Goal: Task Accomplishment & Management: Use online tool/utility

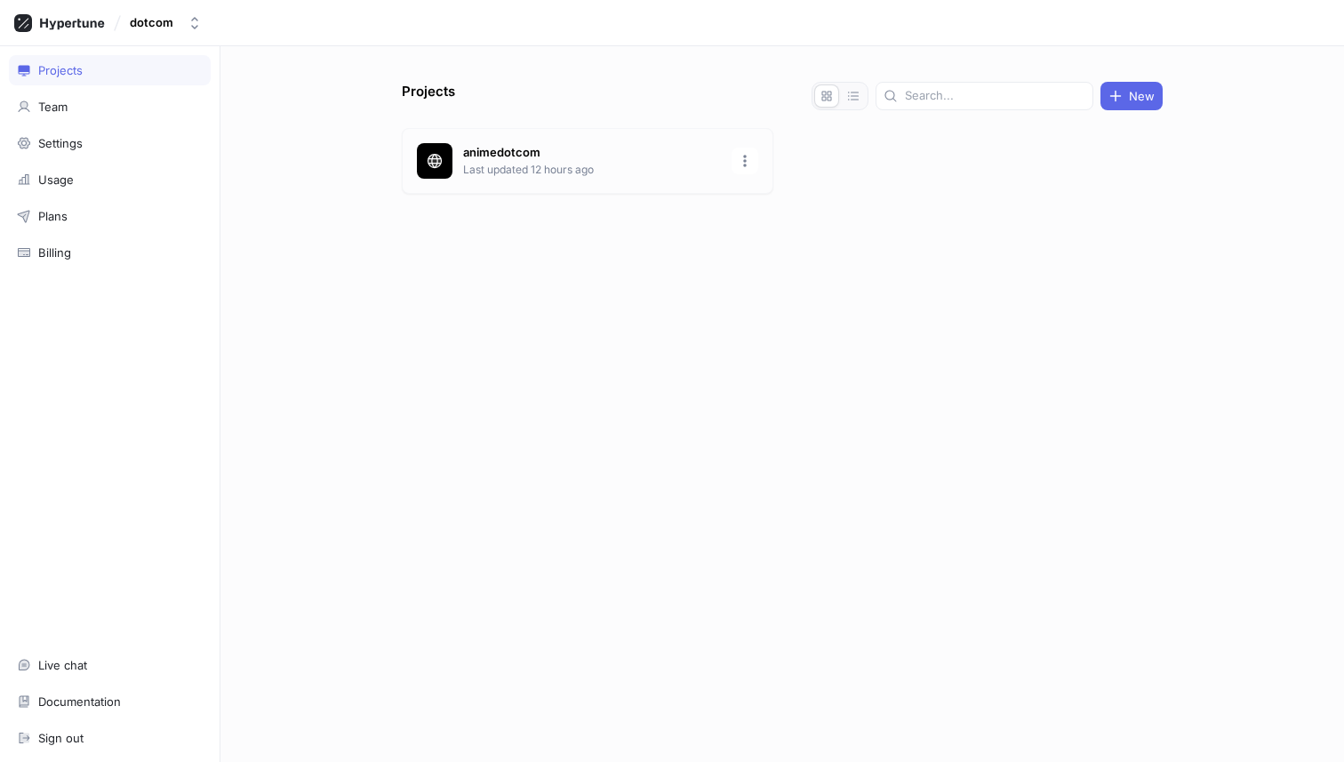
click at [565, 162] on p "Last updated 12 hours ago" at bounding box center [592, 170] width 258 height 16
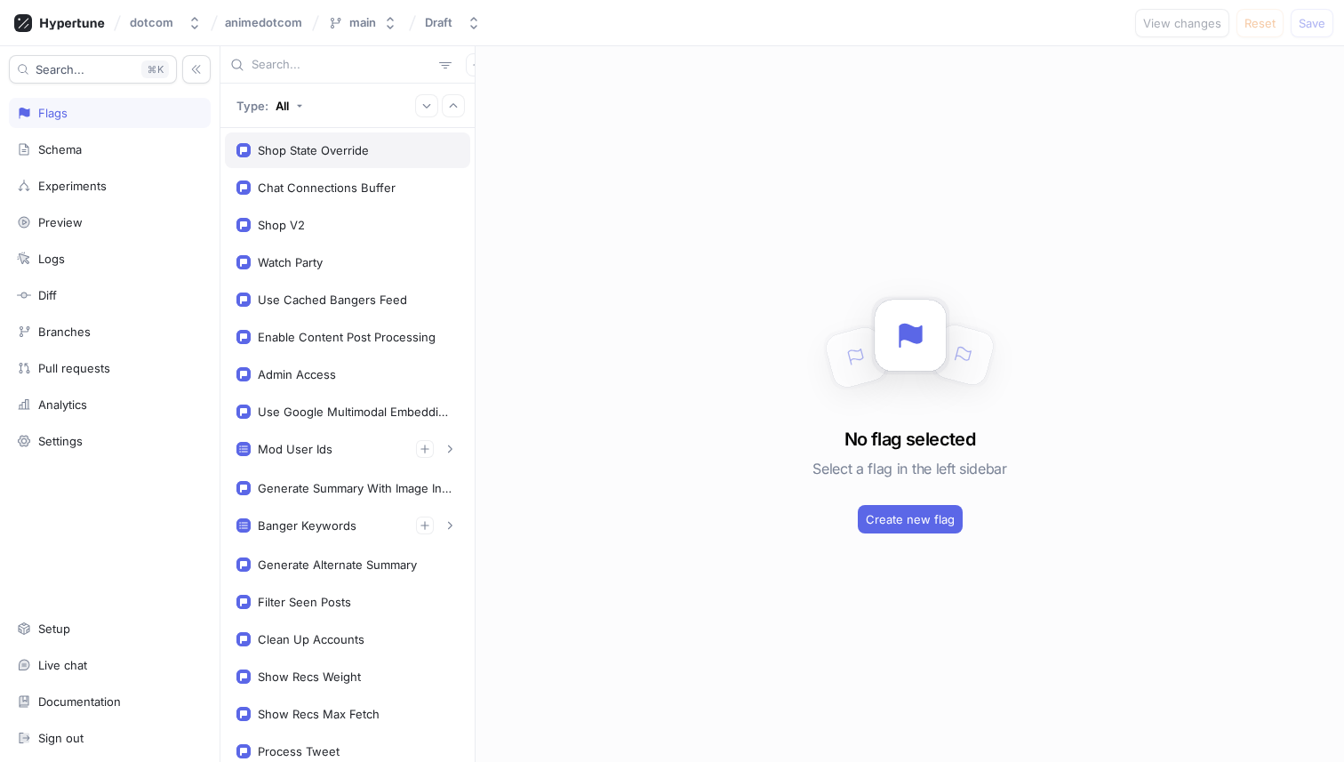
click at [298, 151] on div "Shop State Override" at bounding box center [313, 150] width 111 height 14
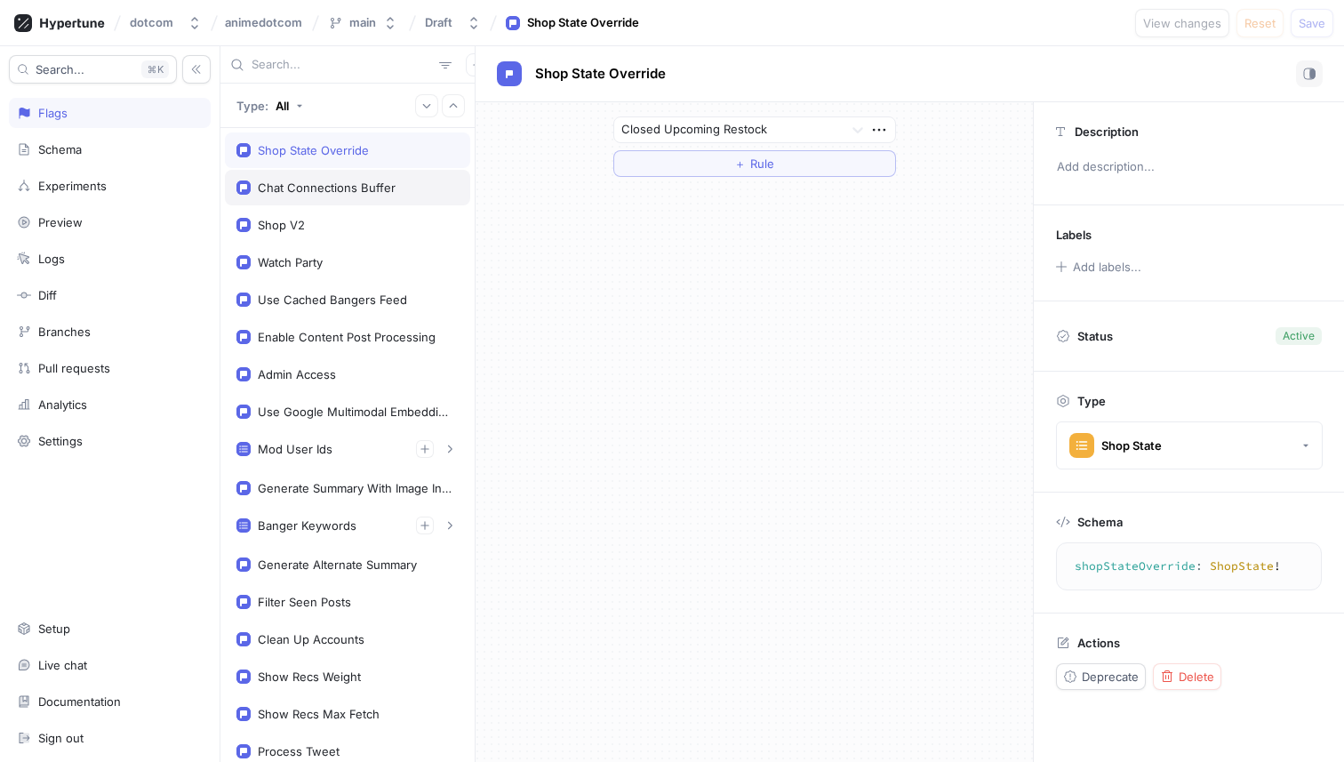
click at [302, 184] on div "Chat Connections Buffer" at bounding box center [327, 187] width 138 height 14
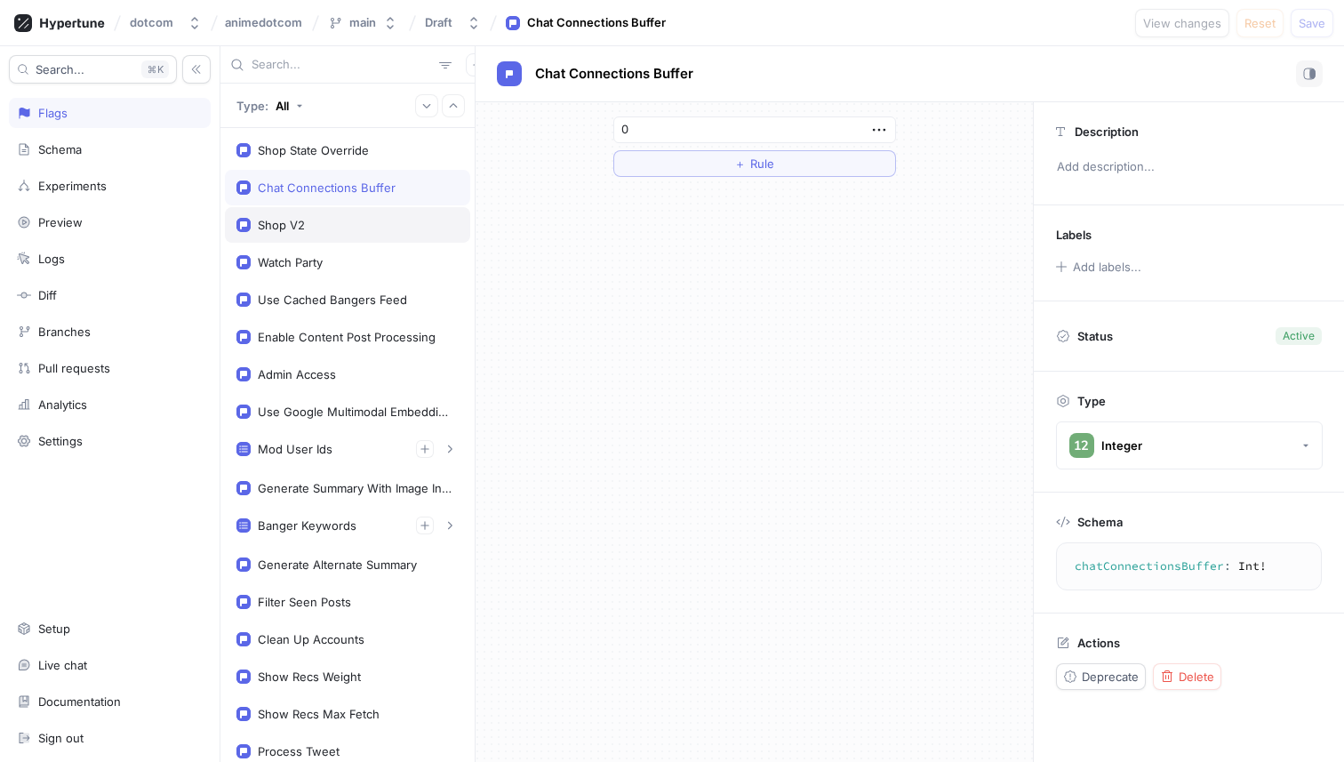
click at [317, 226] on div "Shop V2" at bounding box center [347, 225] width 222 height 14
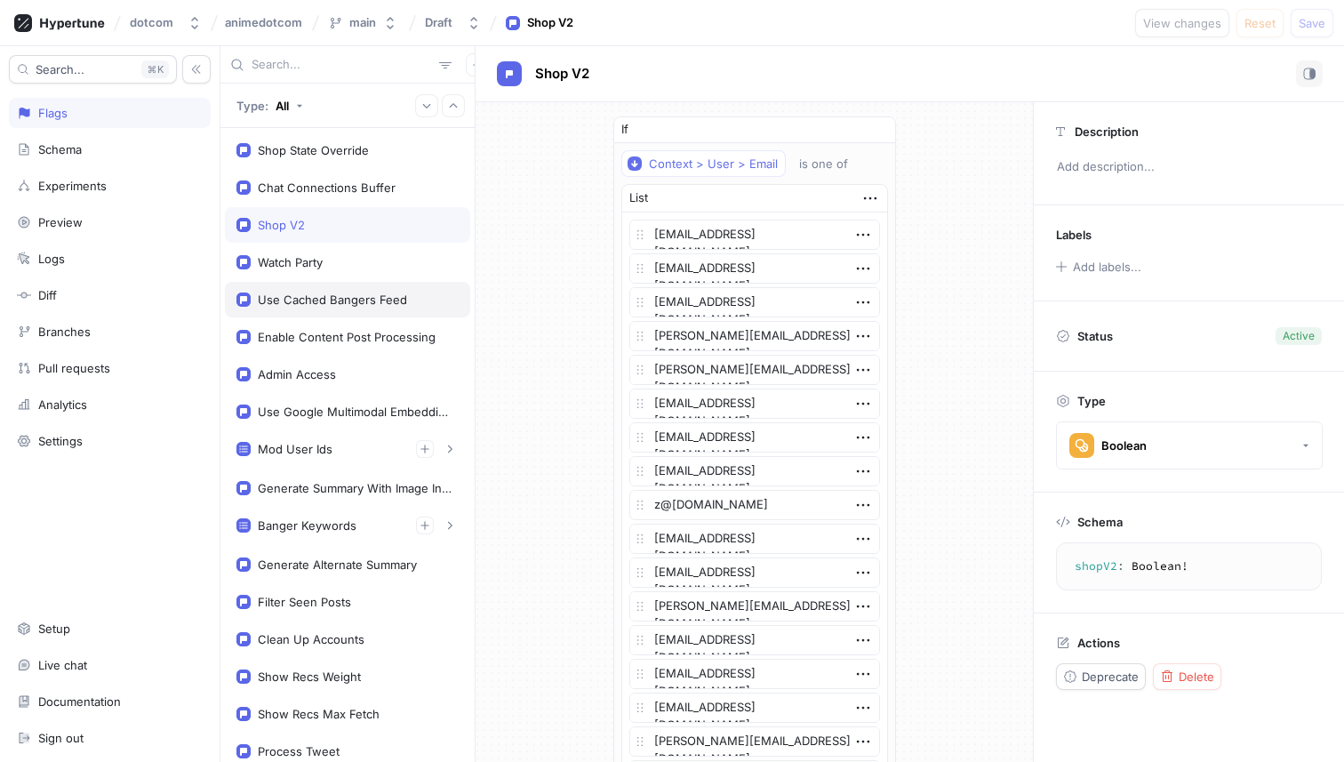
click at [322, 300] on div "Use Cached Bangers Feed" at bounding box center [332, 299] width 149 height 14
type textarea "useCachedBangersFeed: Boolean!"
type textarea "x"
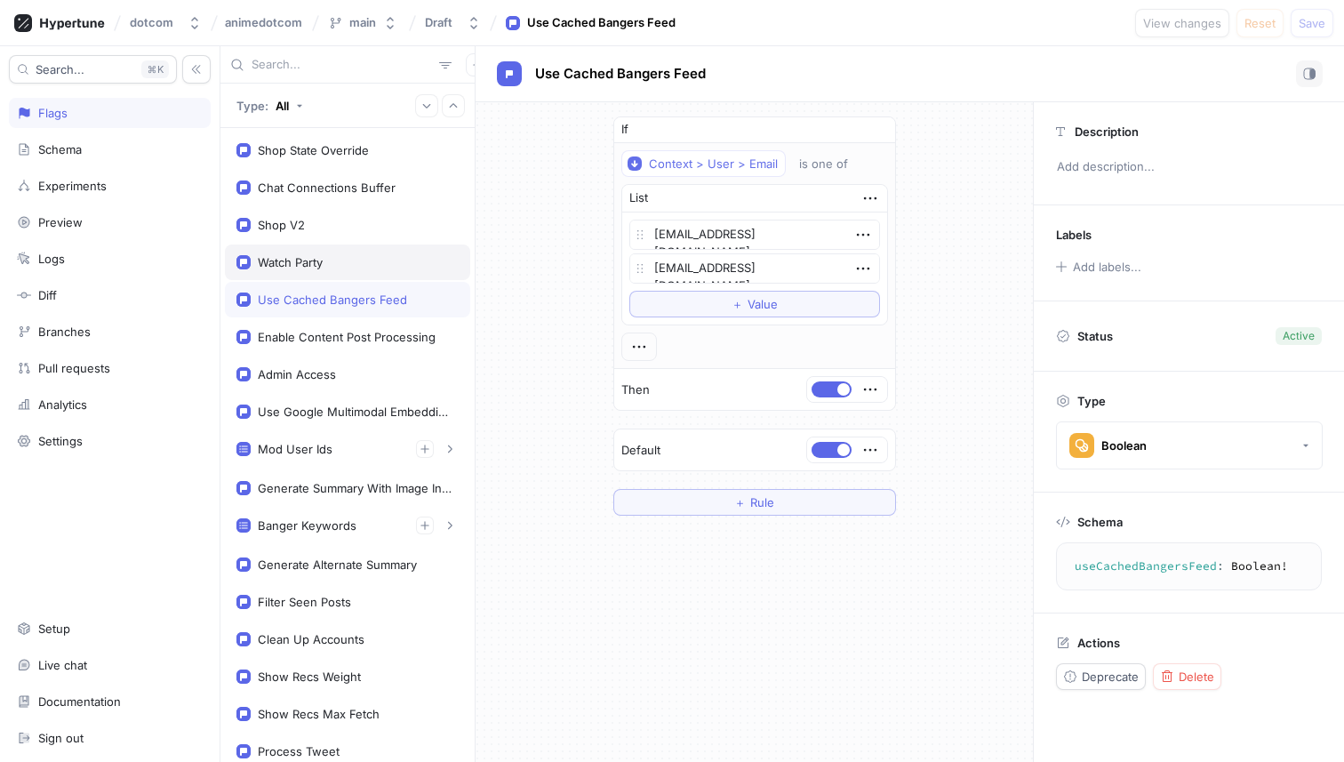
click at [316, 252] on div "Watch Party" at bounding box center [347, 262] width 245 height 36
type textarea "watchParty: Boolean!"
type textarea "x"
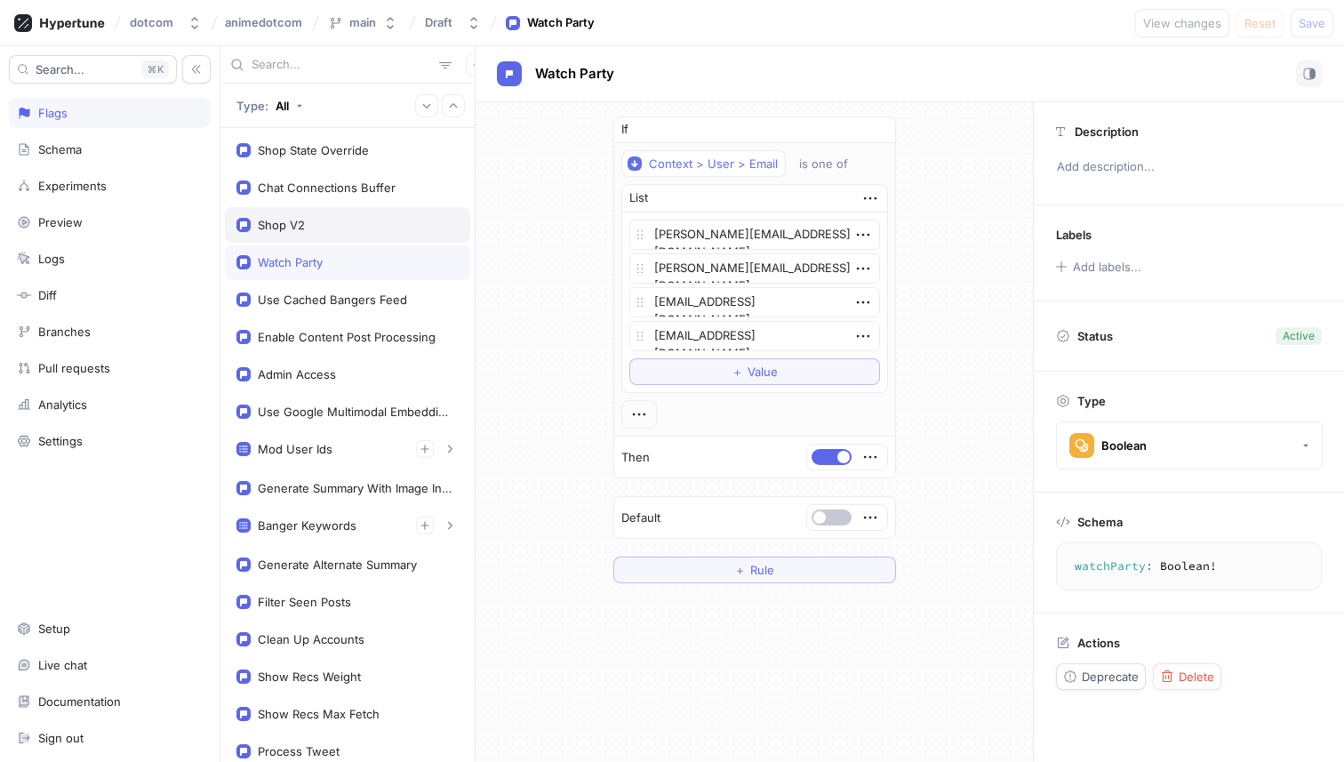
click at [328, 221] on div "Shop V2" at bounding box center [347, 225] width 222 height 14
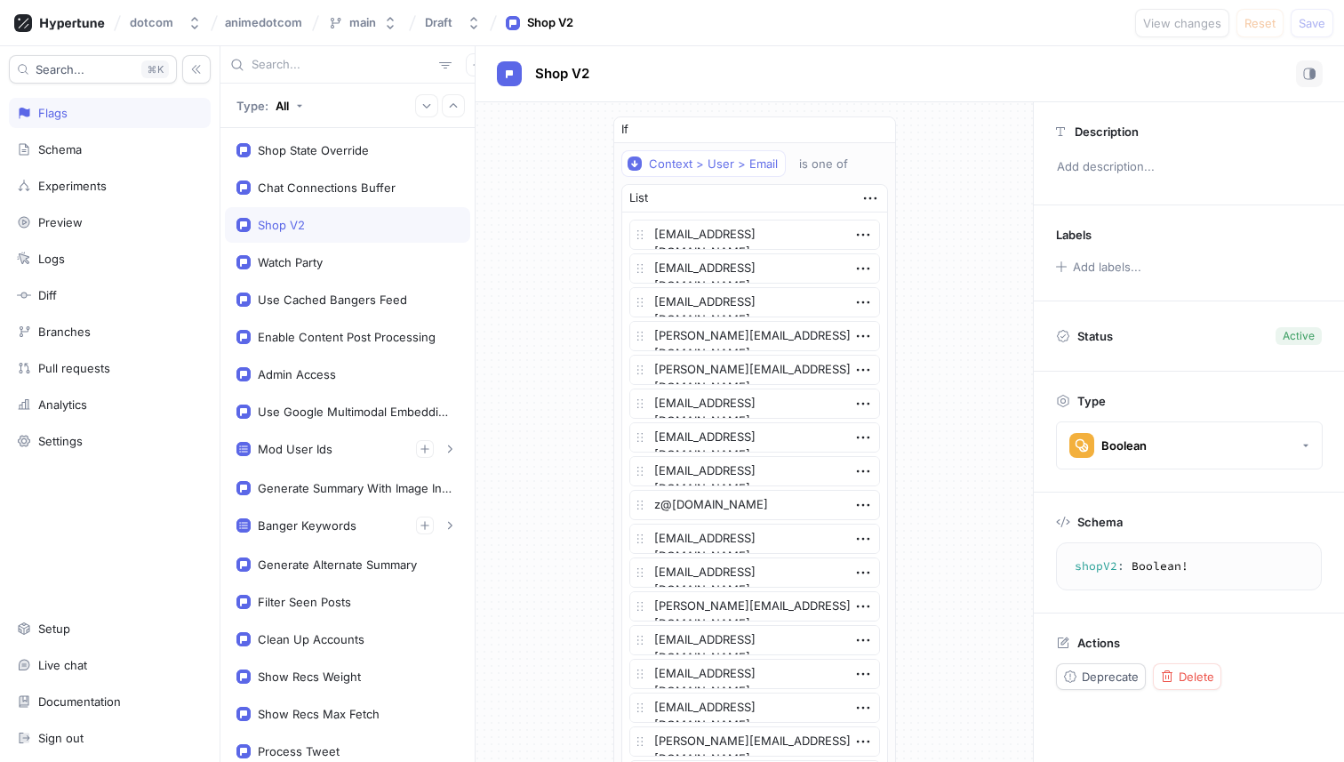
type textarea "shopV2: Boolean!"
type textarea "x"
click at [472, 64] on icon "button" at bounding box center [477, 65] width 11 height 11
click at [515, 99] on div "Flag" at bounding box center [498, 99] width 105 height 30
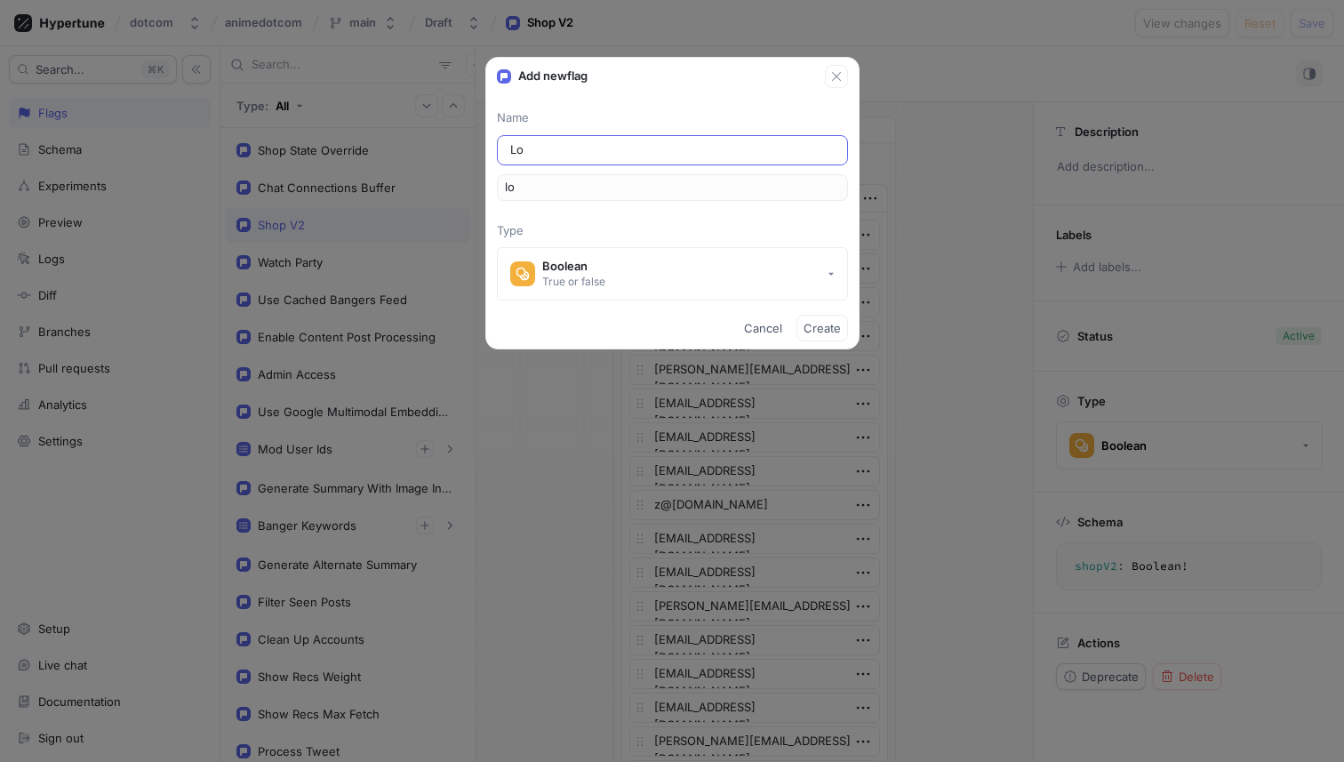
type input "Loa"
type input "loa"
type input "Load"
type input "load"
type input "Load T"
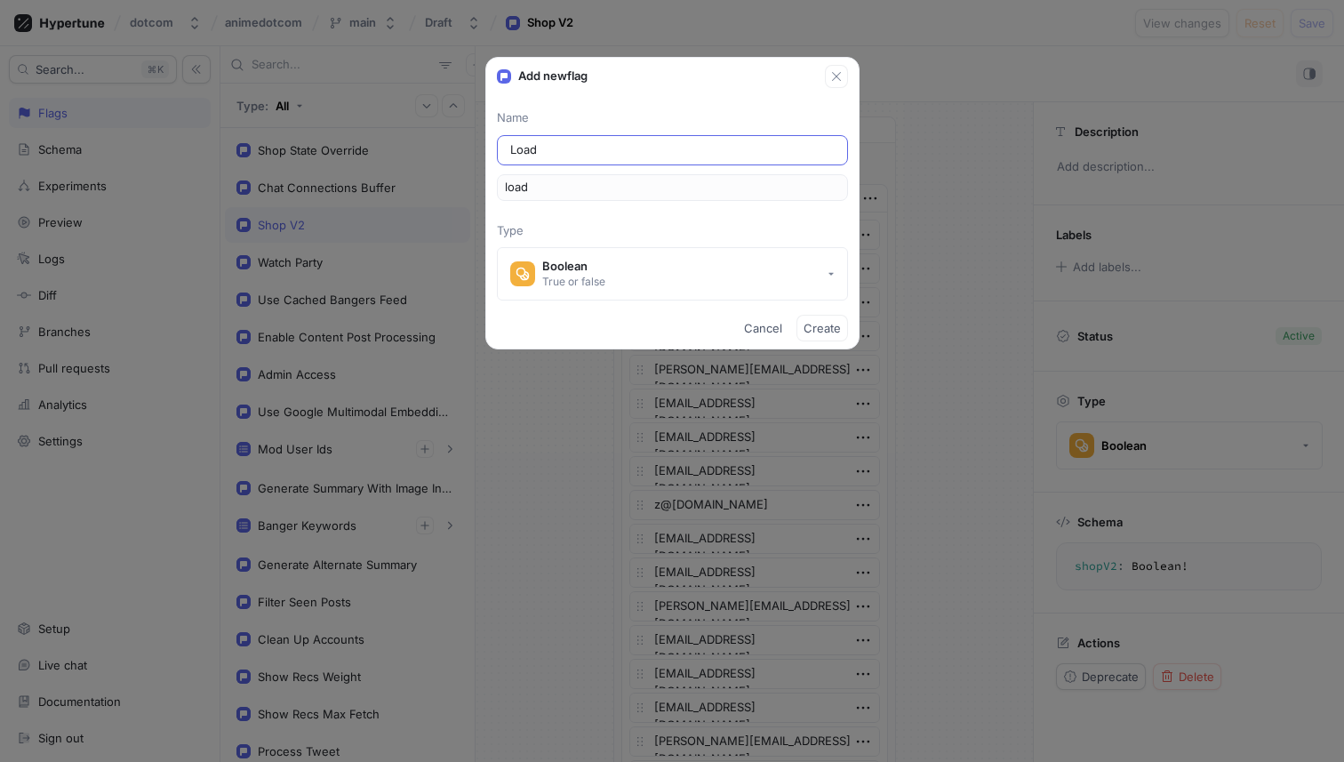
type input "loadT"
type input "Load Te"
type input "loadTe"
type input "Load Tes"
type input "loadTes"
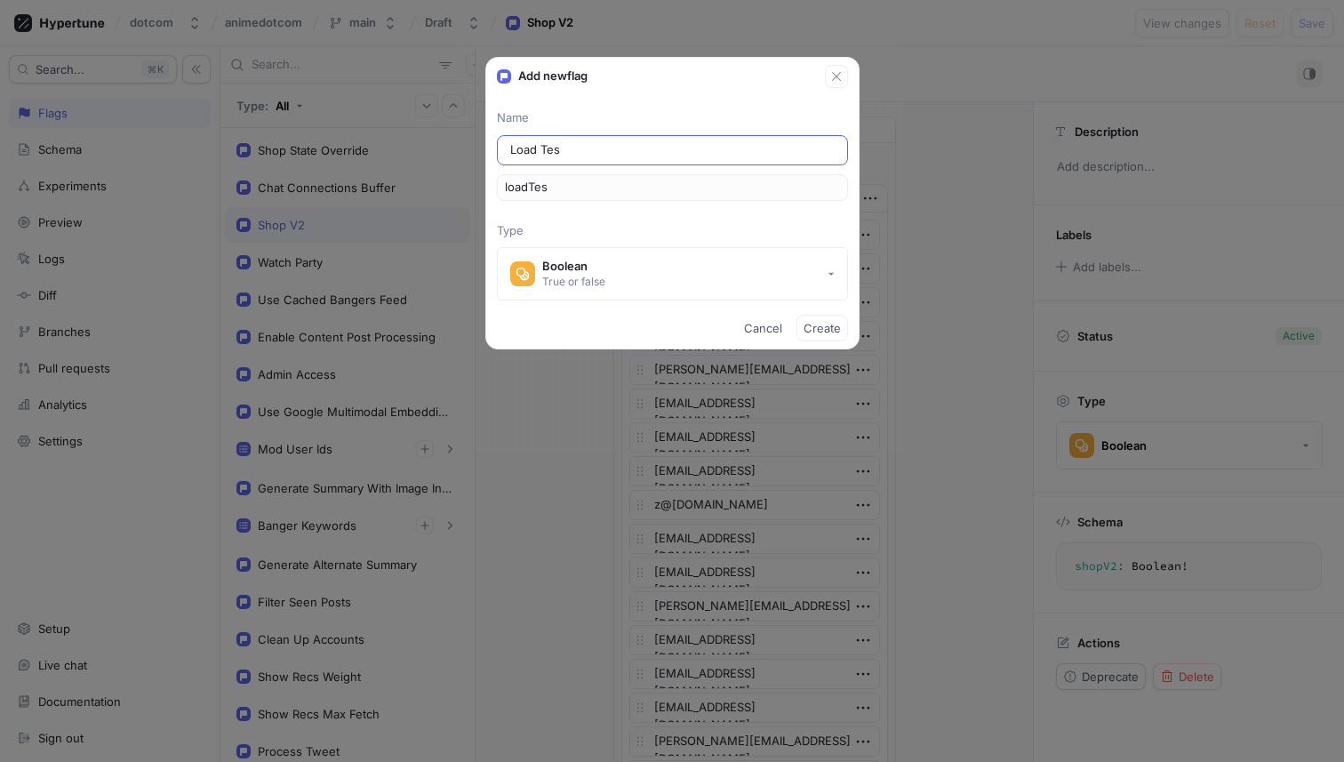
type input "Load Test"
type input "loadTest"
type input "Load Testi"
type input "loadTesti"
type input "Load Testin"
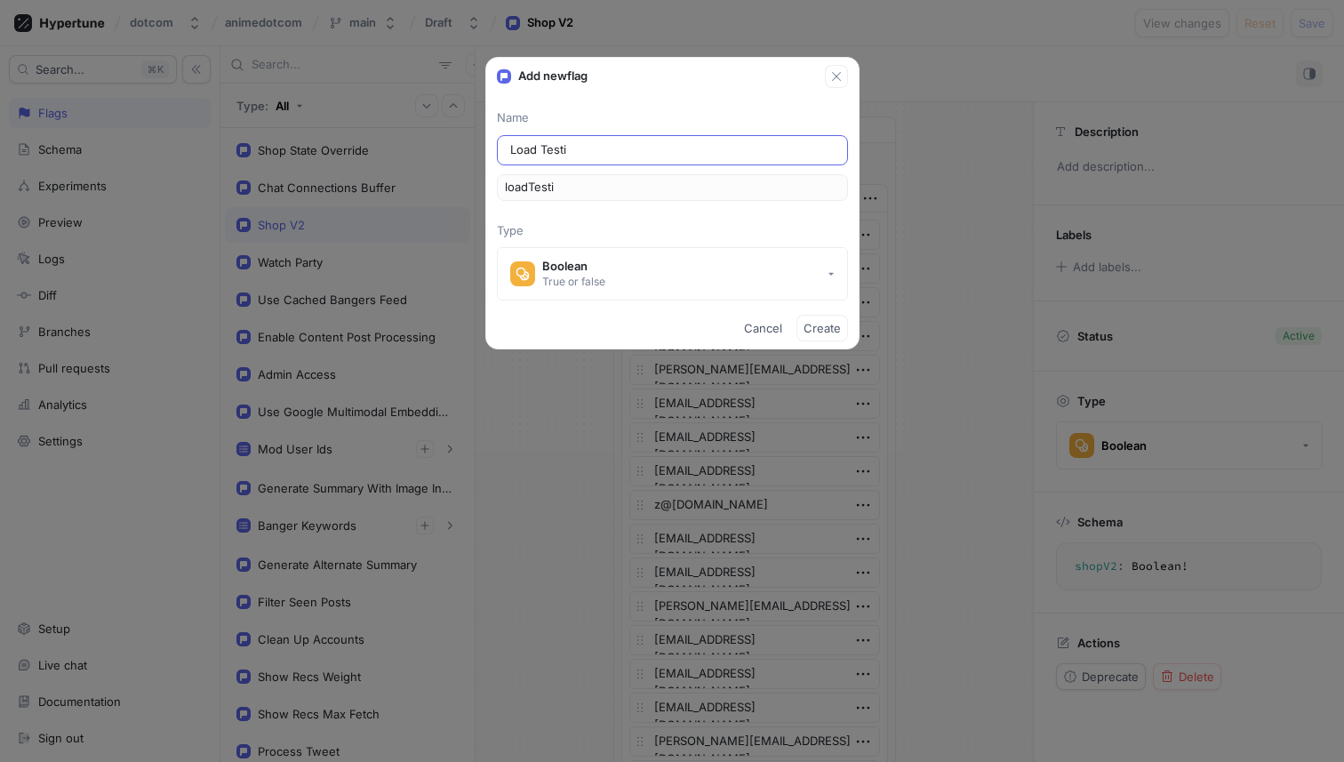
type input "loadTestin"
type input "Load Testing"
type input "loadTesting"
type input "Load Testin"
type input "loadTestin"
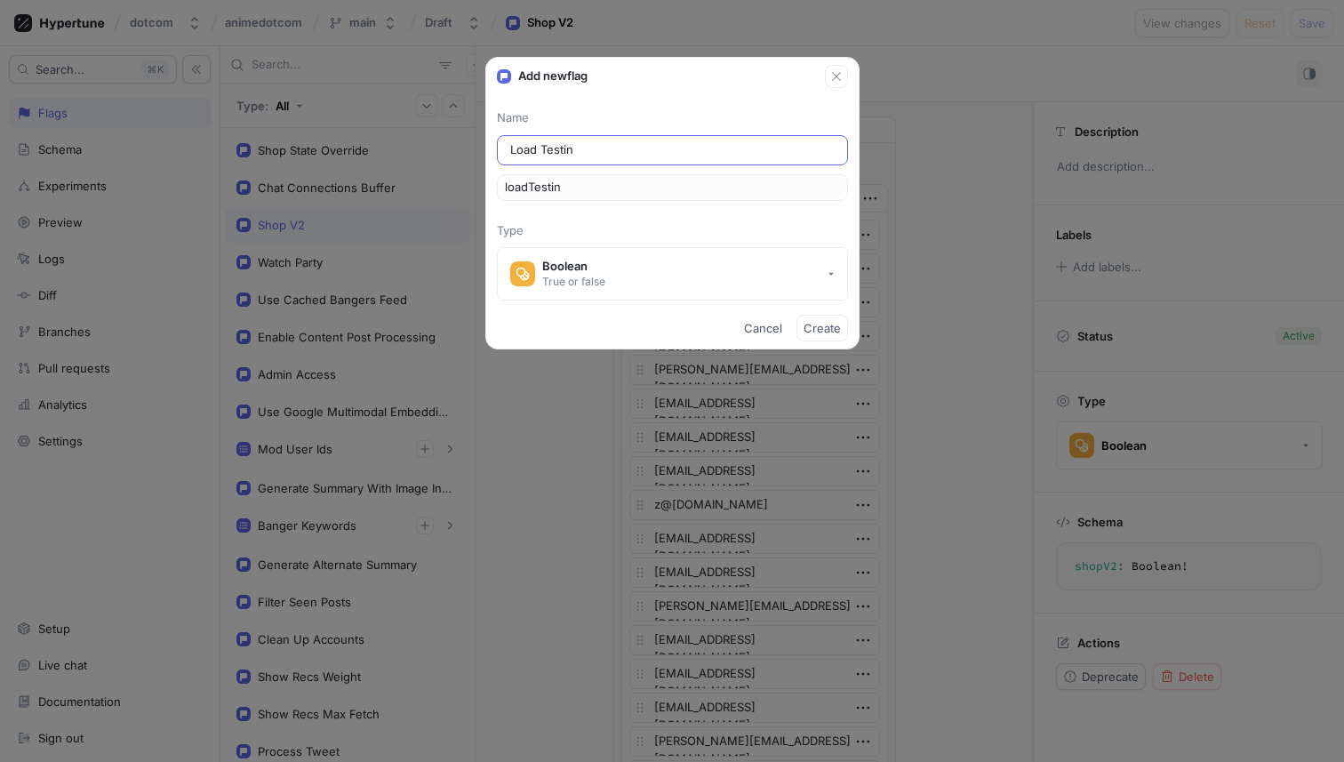
type input "Load Testi"
type input "loadTesti"
type input "Load Test"
type input "loadTest"
type input "Load Tes"
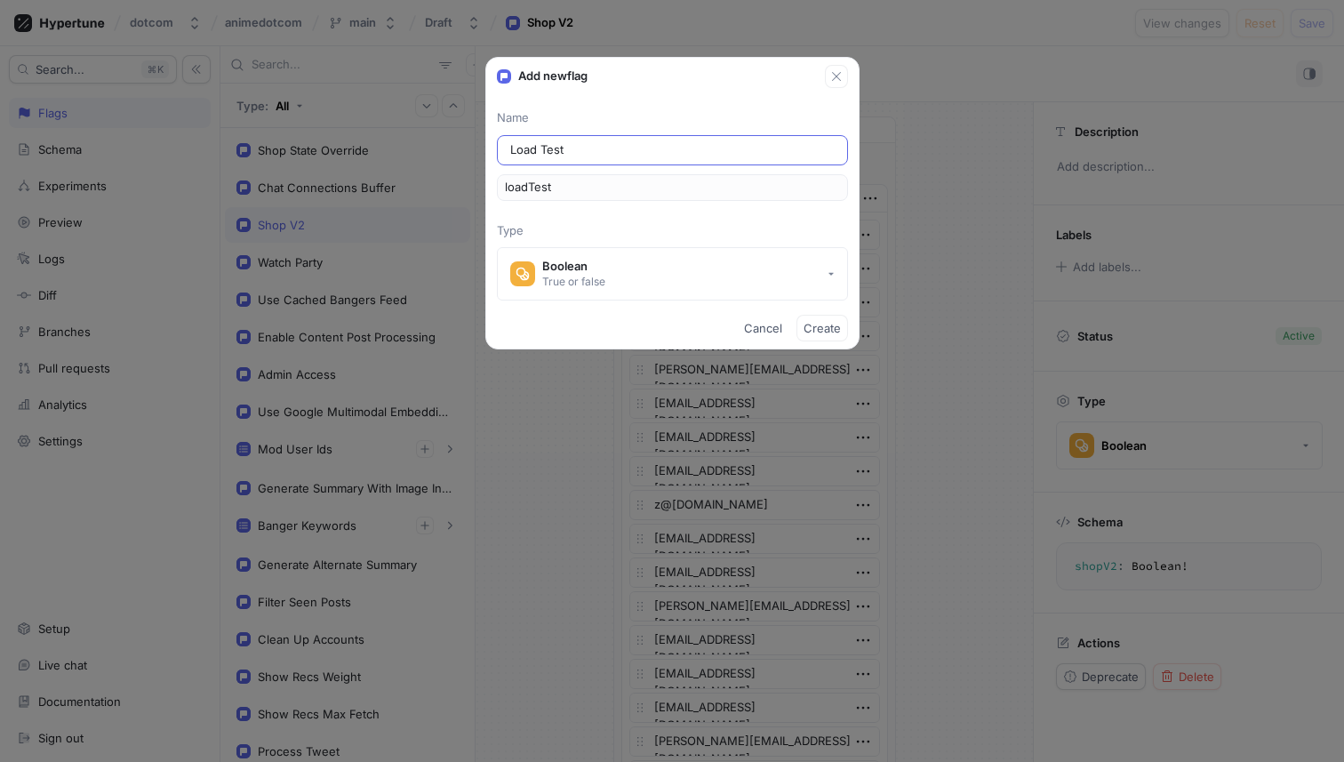
type input "loadTes"
type input "Load Te"
type input "loadTe"
type input "Load T"
type input "loadT"
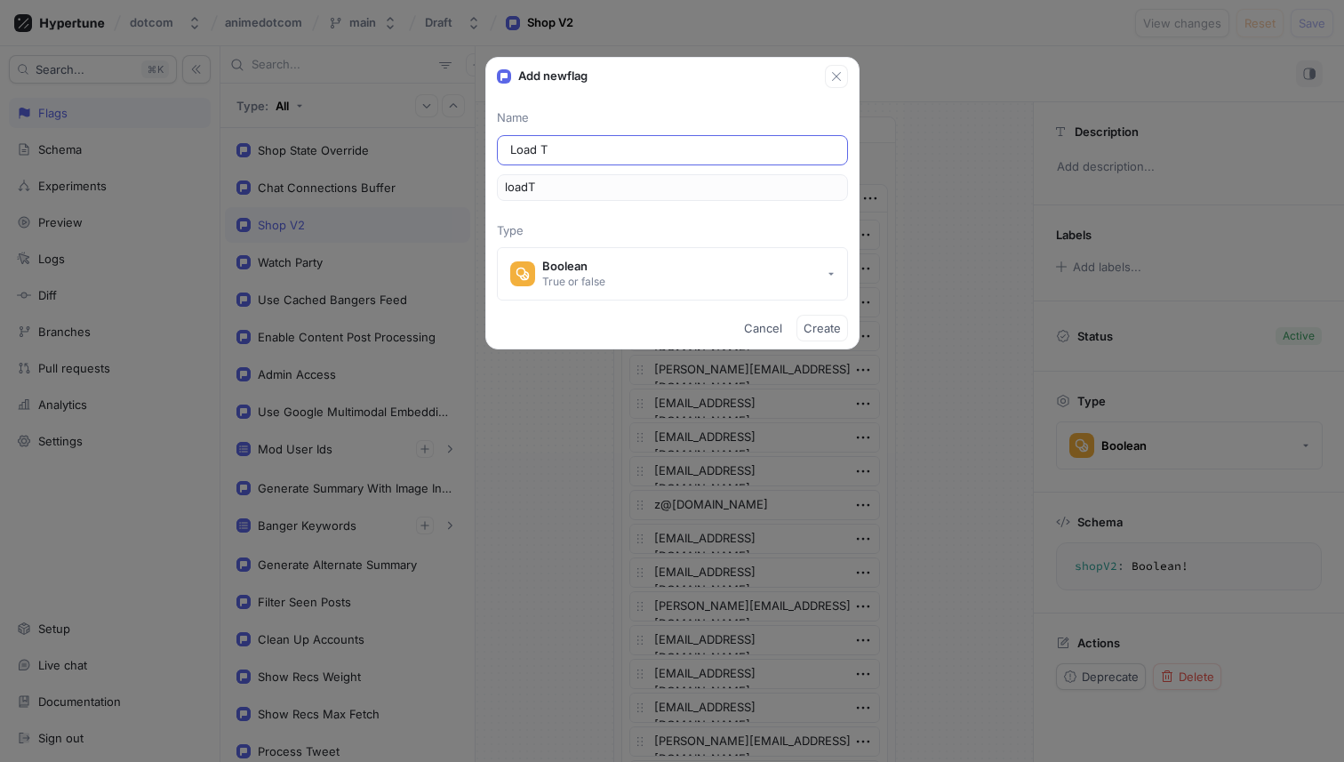
type input "Load"
type input "load"
type input "Load T"
type input "loadT"
type input "Load Te"
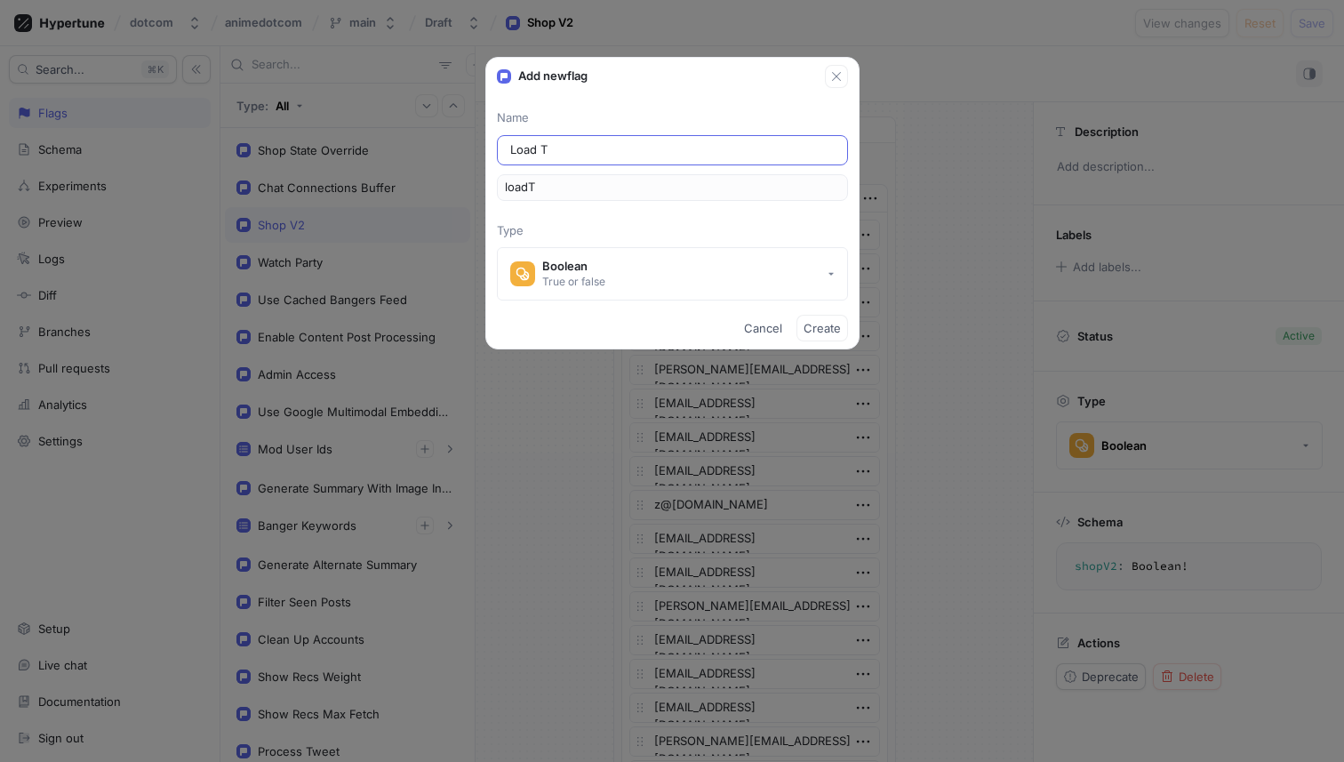
type input "loadTe"
type input "Load Tes"
type input "loadTes"
type input "Load Test"
type input "loadTest"
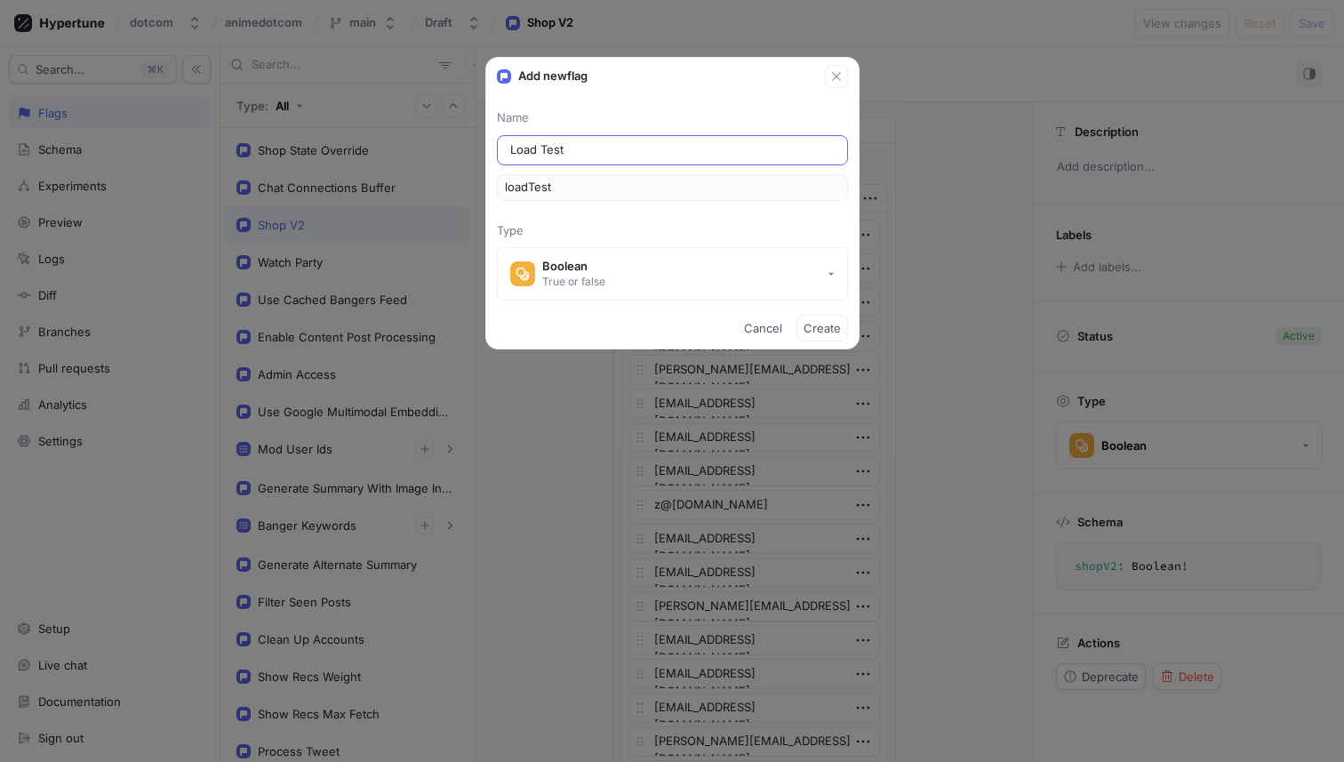
type input "Load Testi"
type input "loadTesti"
type input "Load Testin"
type input "loadTestin"
type input "Load Testing"
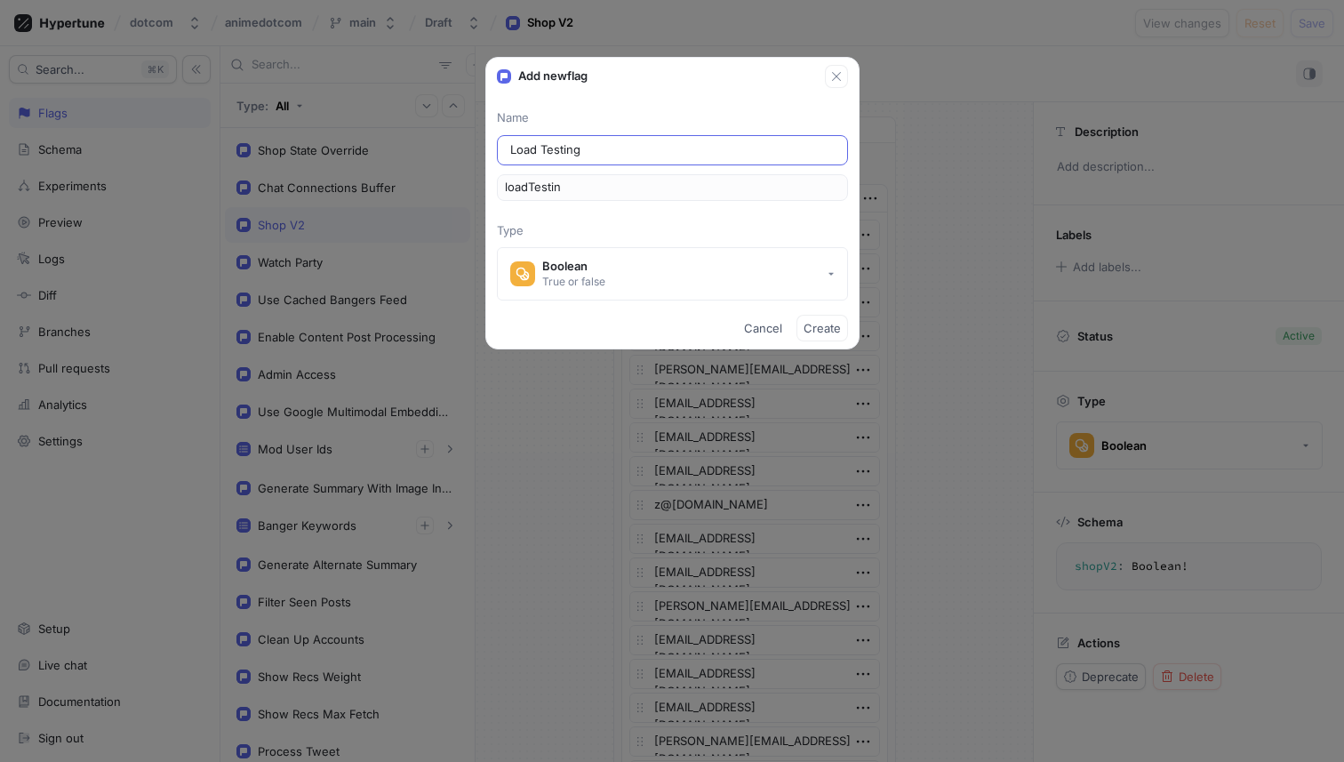
type input "loadTesting"
type input "Load Testing E"
type input "loadTestingE"
type input "Load Testing En"
type input "loadTestingEn"
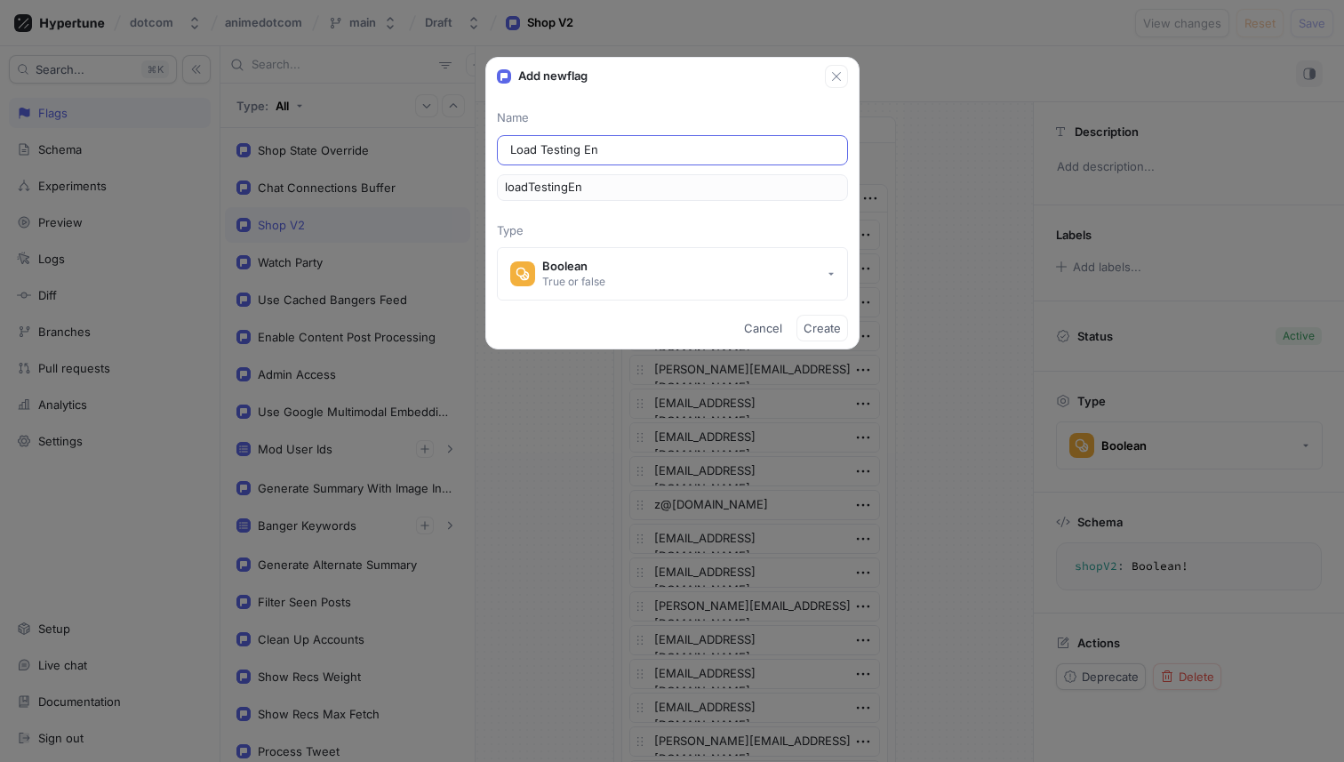
type input "Load Testing Ena"
type input "loadTestingEna"
type input "Load Testing Enab"
type input "loadTestingEnab"
type input "Load Testing Enabl"
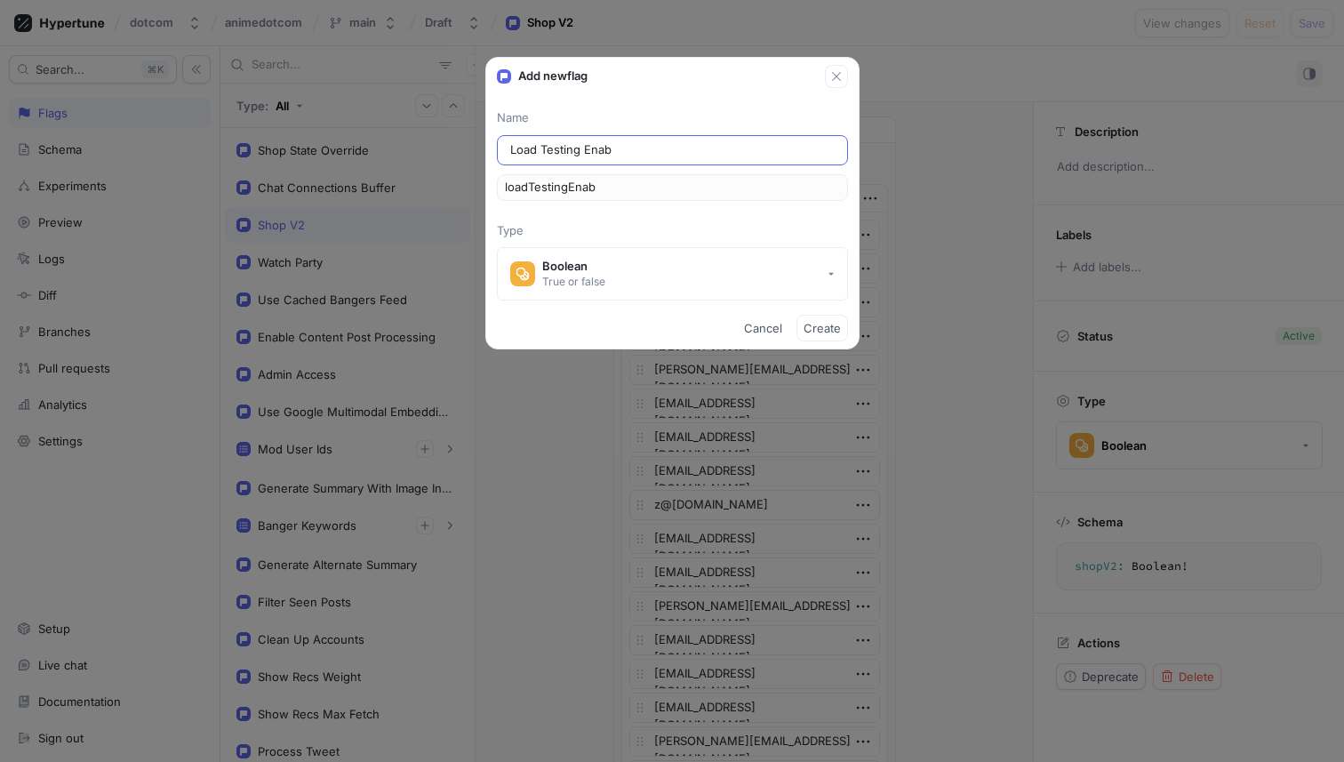
type input "loadTestingEnabl"
type input "Load Testing Enable"
type input "loadTestingEnable"
type input "Load Testing Enabled"
type input "loadTestingEnabled"
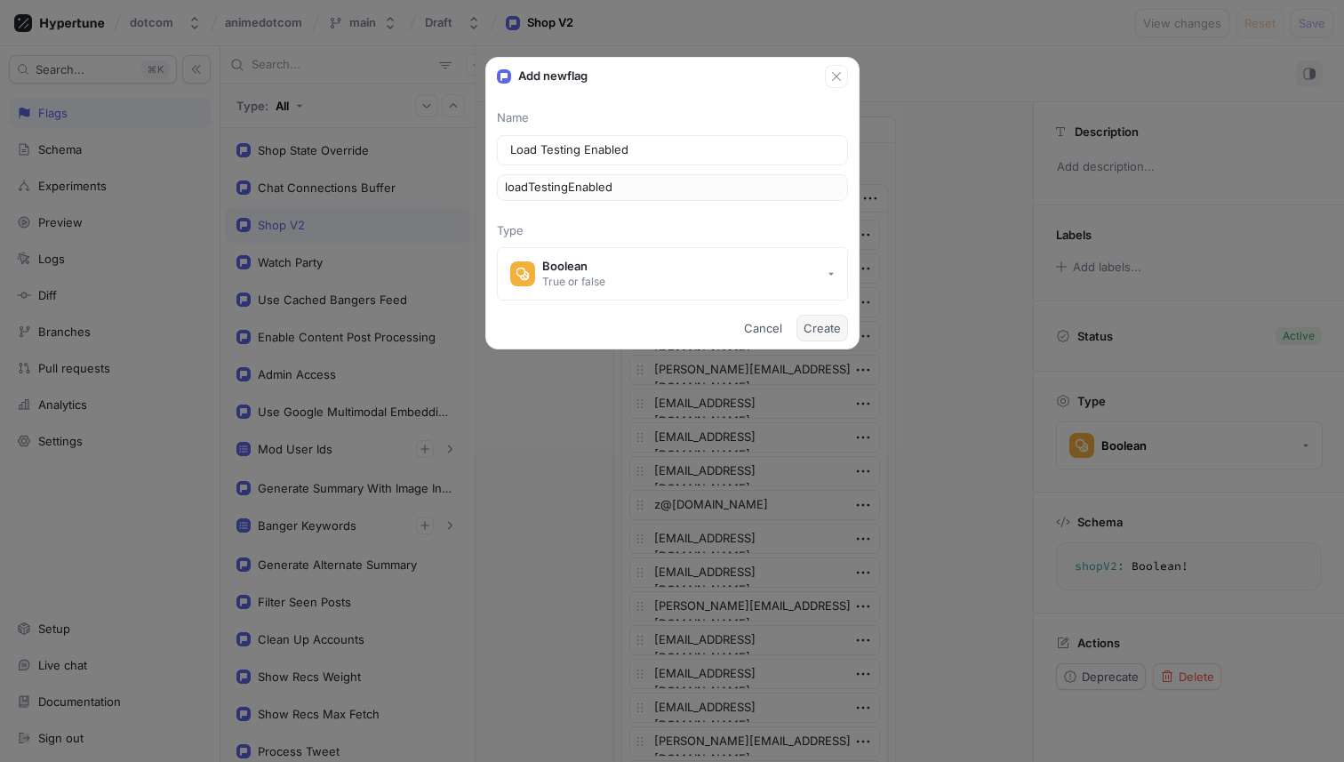
type input "Load Testing Enabled"
click at [814, 326] on span "Create" at bounding box center [822, 328] width 37 height 11
type textarea "x"
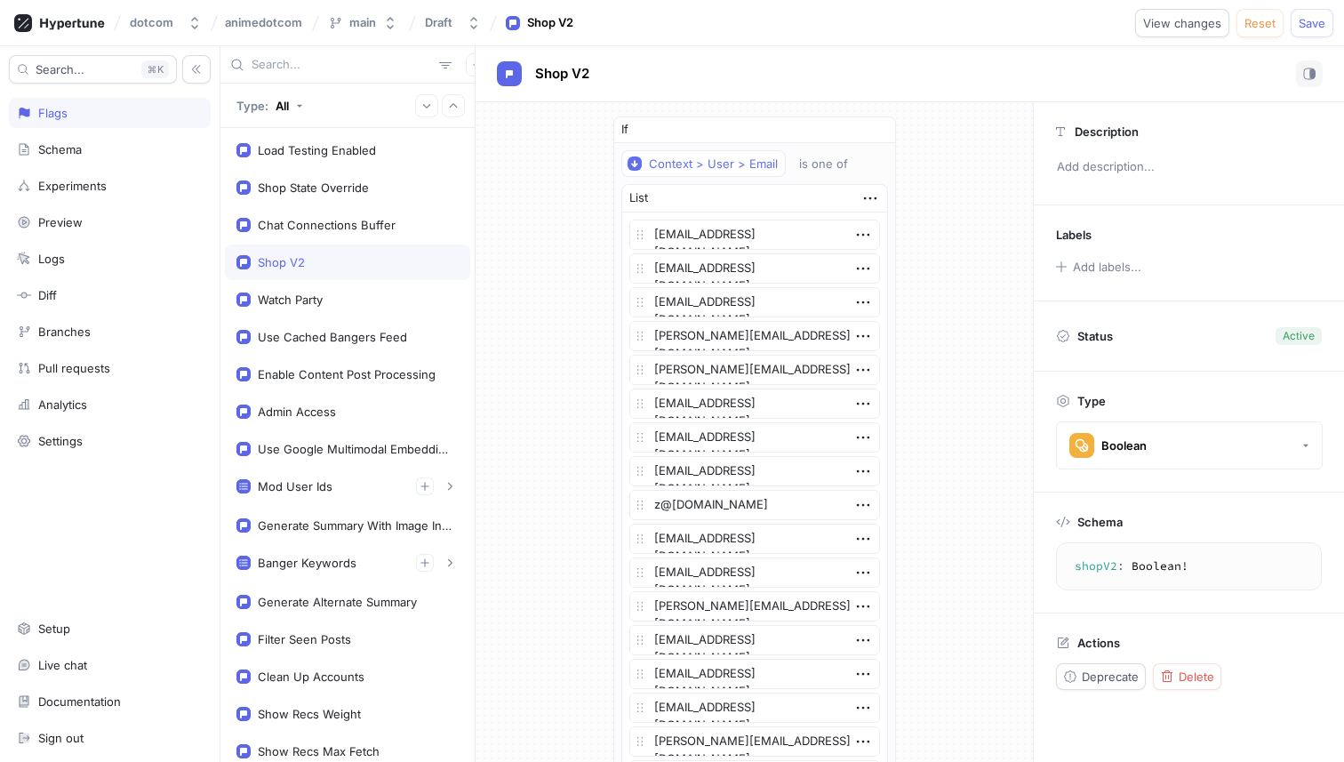
type textarea "loadTestingEnabled: Boolean!"
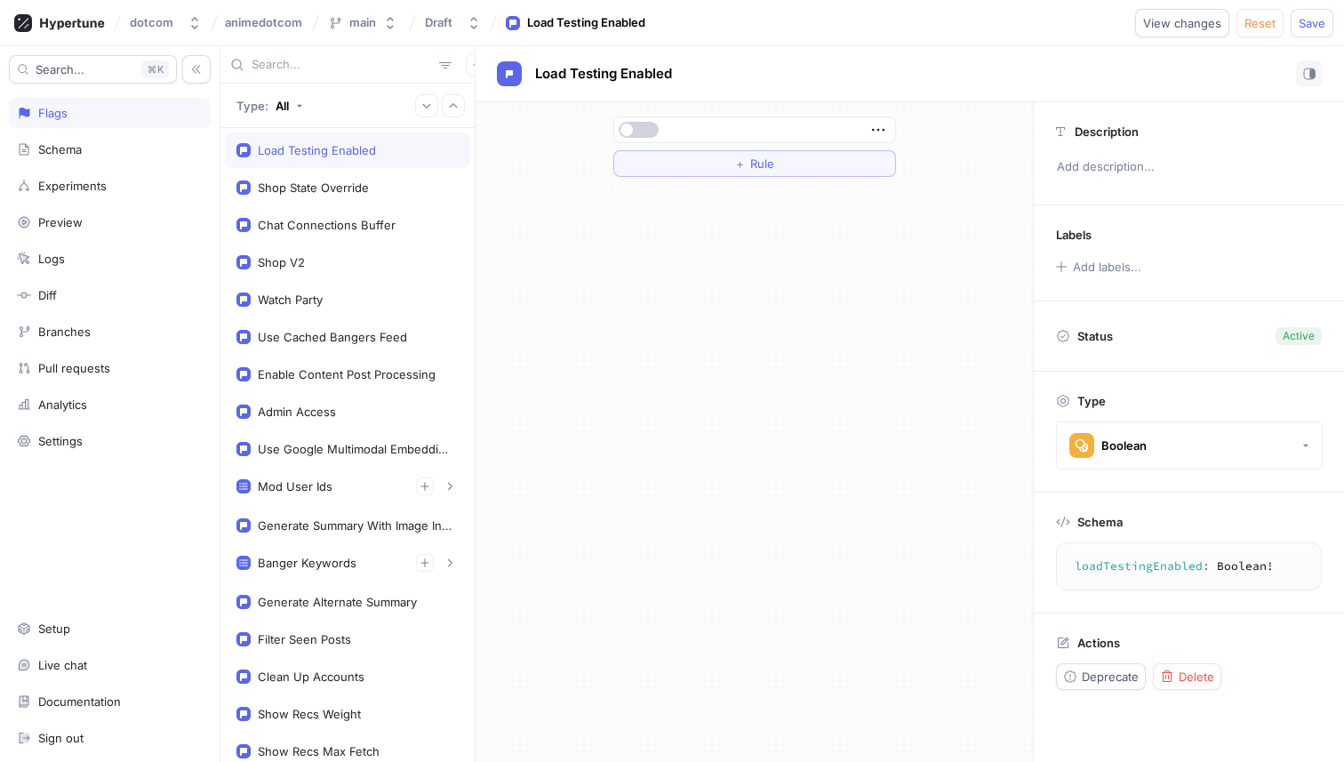
click at [637, 129] on button "button" at bounding box center [639, 130] width 40 height 16
click at [1318, 21] on span "Save" at bounding box center [1312, 23] width 27 height 11
